Goal: Find specific page/section: Find specific page/section

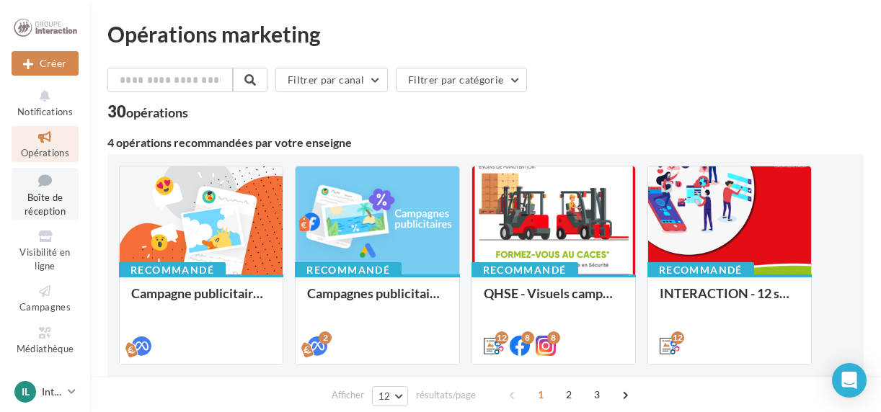
click at [41, 187] on icon at bounding box center [45, 180] width 58 height 19
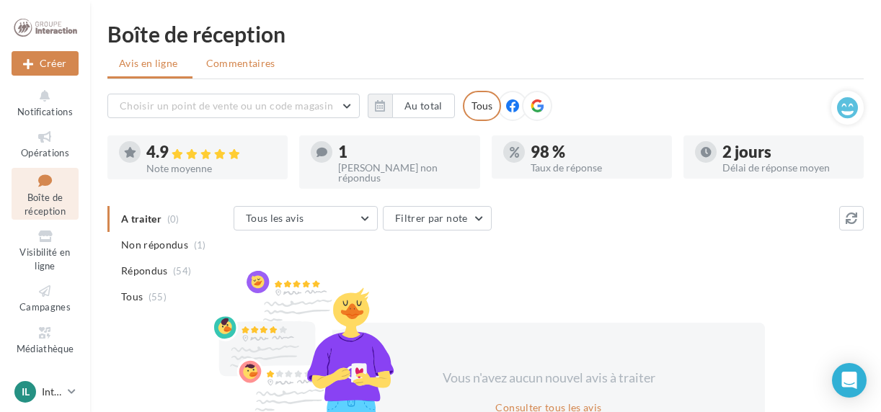
click at [239, 62] on span "Commentaires" at bounding box center [240, 63] width 69 height 14
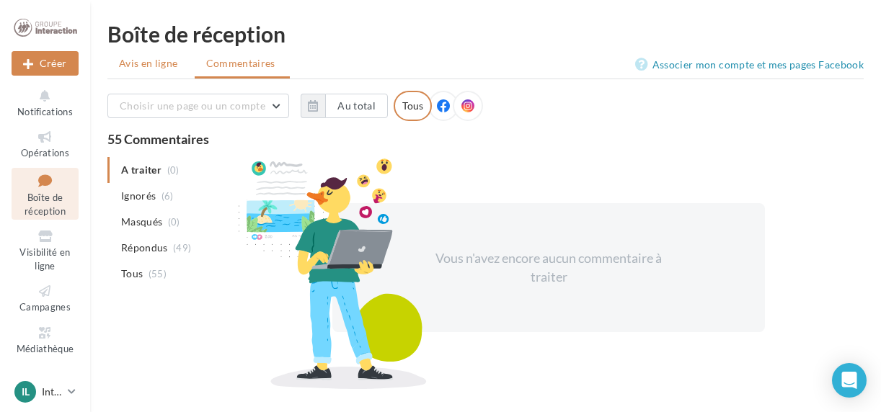
click at [160, 54] on li "Avis en ligne" at bounding box center [149, 63] width 85 height 26
